Goal: Browse casually

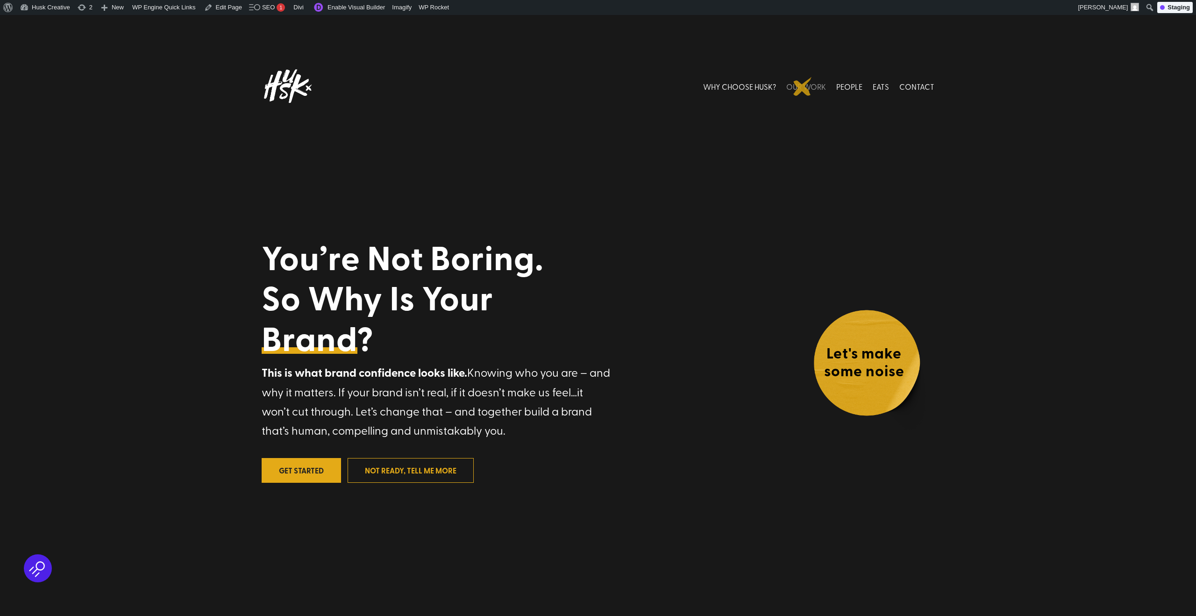
click at [802, 86] on link "OUR WORK" at bounding box center [806, 86] width 40 height 42
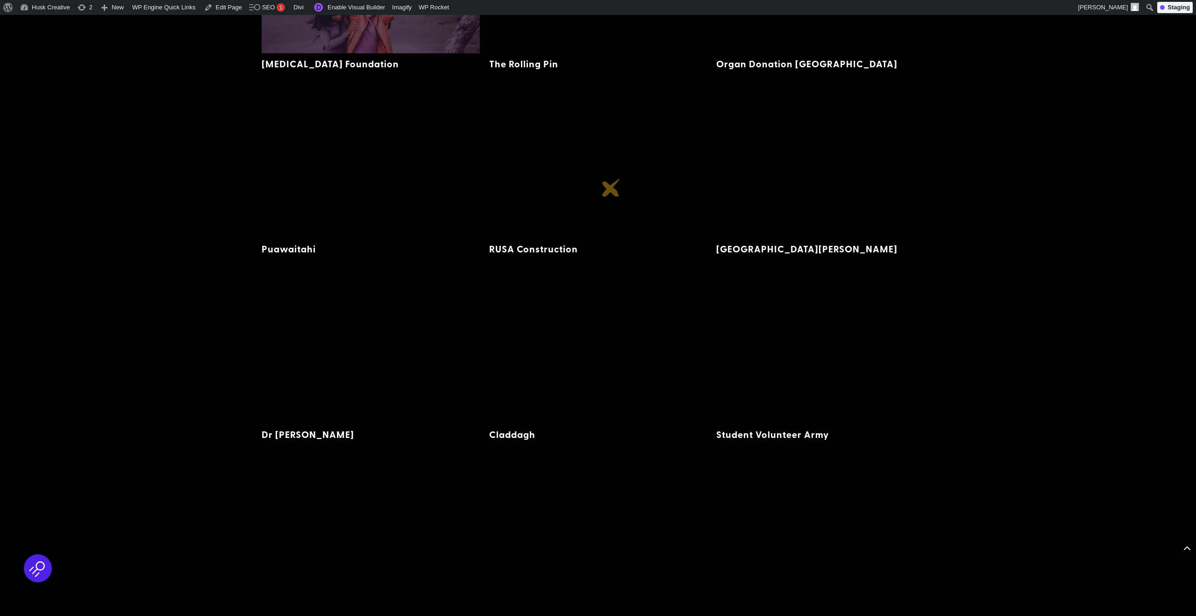
scroll to position [2314, 0]
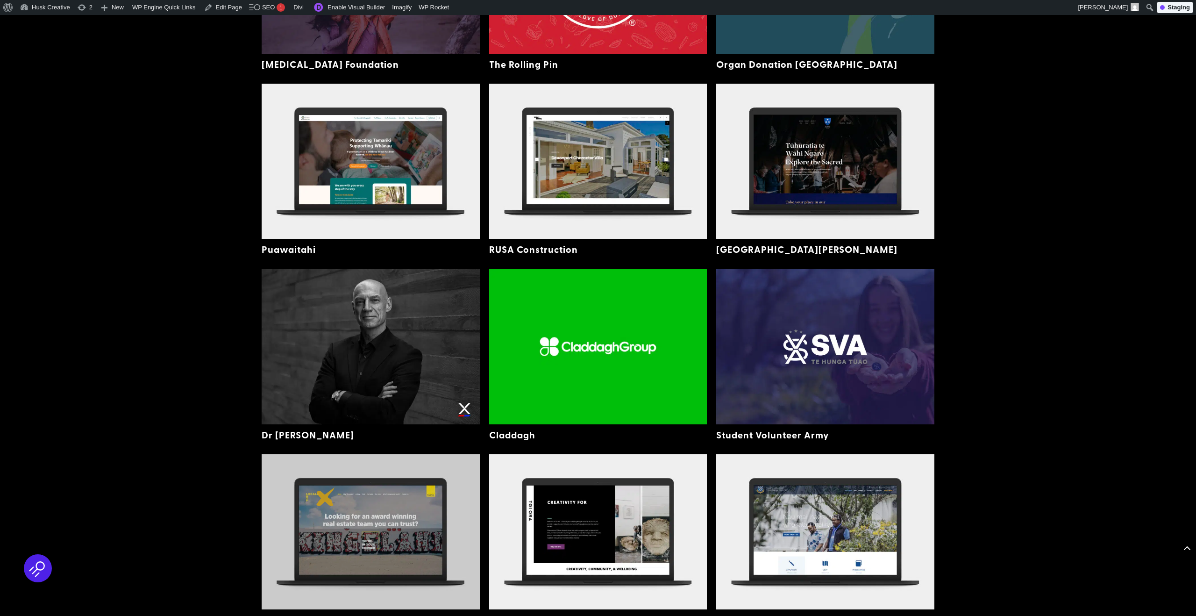
drag, startPoint x: 326, startPoint y: 497, endPoint x: 340, endPoint y: 476, distance: 25.1
click at [326, 496] on img at bounding box center [371, 531] width 218 height 155
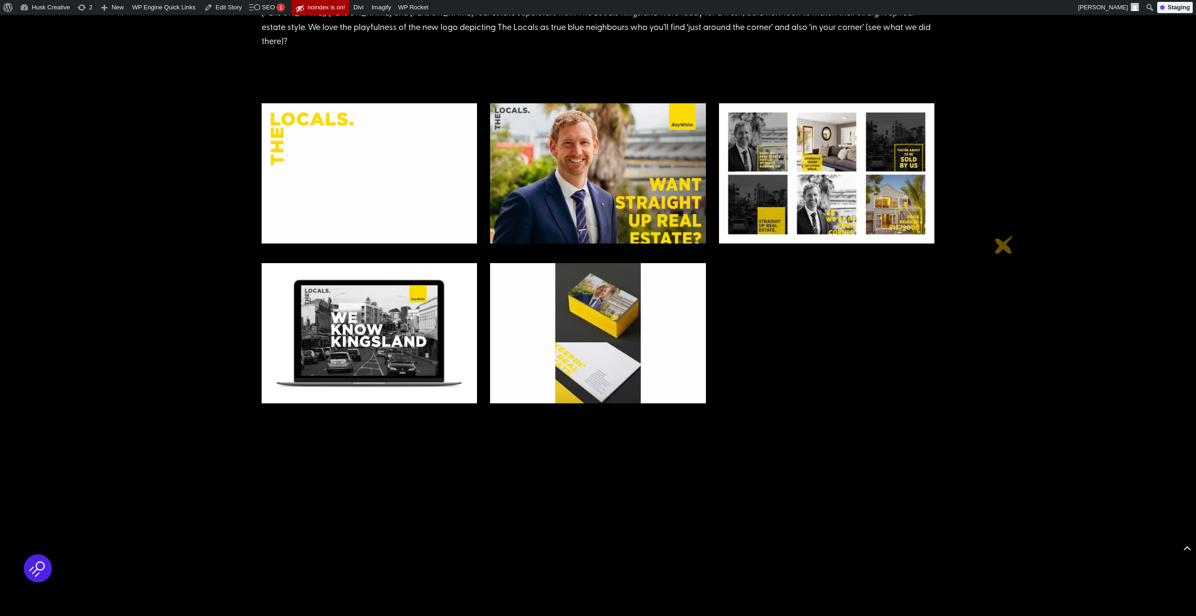
scroll to position [610, 0]
